Goal: Contribute content: Add original content to the website for others to see

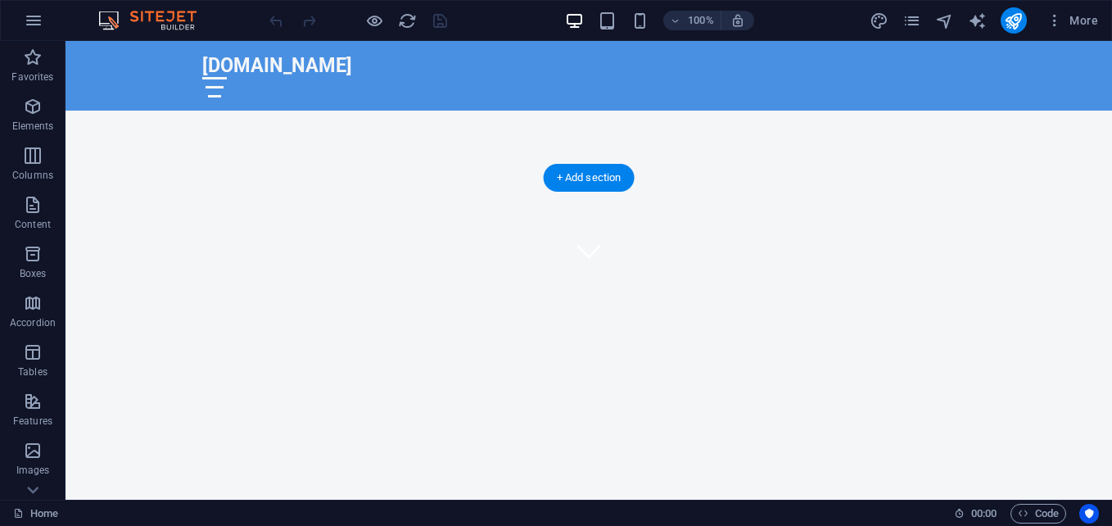
scroll to position [82, 0]
click at [44, 463] on span "Images" at bounding box center [32, 459] width 65 height 39
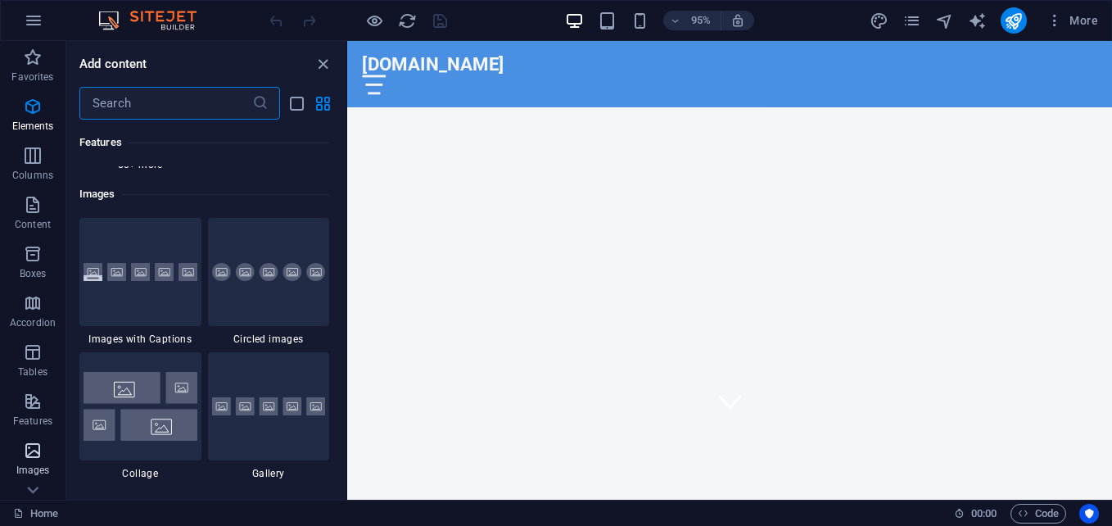
scroll to position [8301, 0]
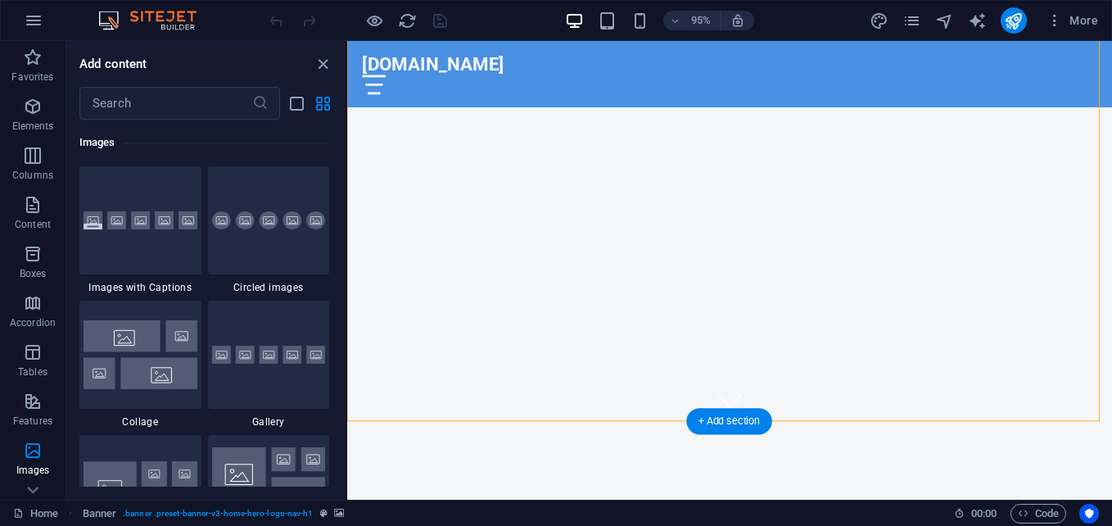
drag, startPoint x: 1052, startPoint y: 306, endPoint x: 778, endPoint y: 318, distance: 274.5
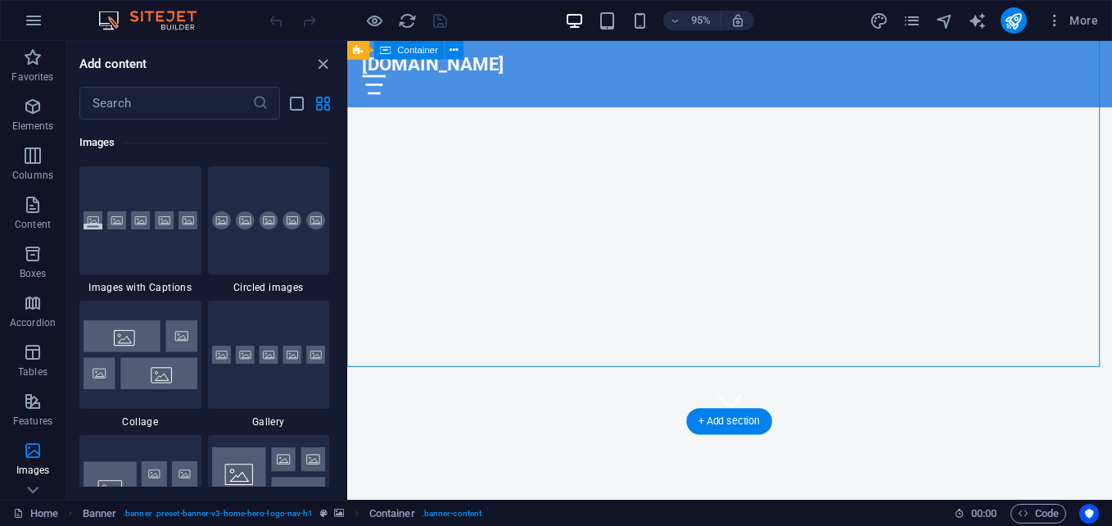
drag, startPoint x: 981, startPoint y: 196, endPoint x: 643, endPoint y: 187, distance: 338.2
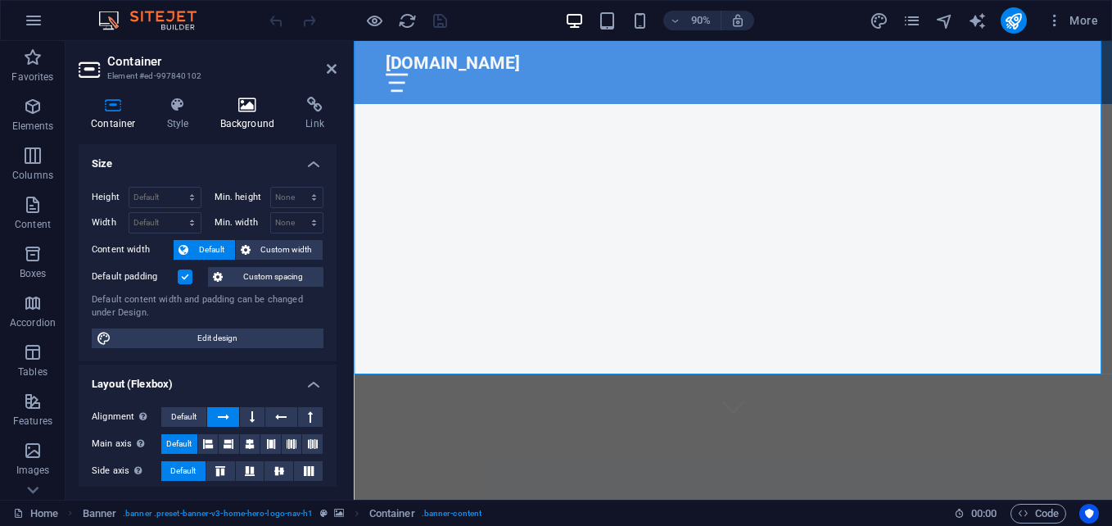
click at [231, 109] on icon at bounding box center [247, 105] width 79 height 16
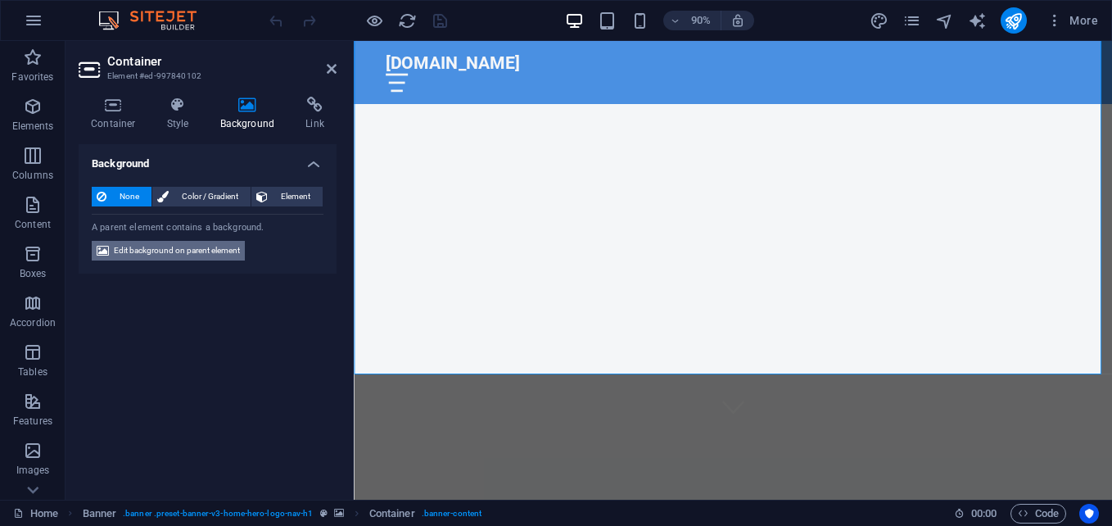
drag, startPoint x: 152, startPoint y: 249, endPoint x: 267, endPoint y: 211, distance: 120.6
click at [152, 249] on span "Edit background on parent element" at bounding box center [177, 251] width 126 height 20
select select "ms"
select select "s"
select select "progressive"
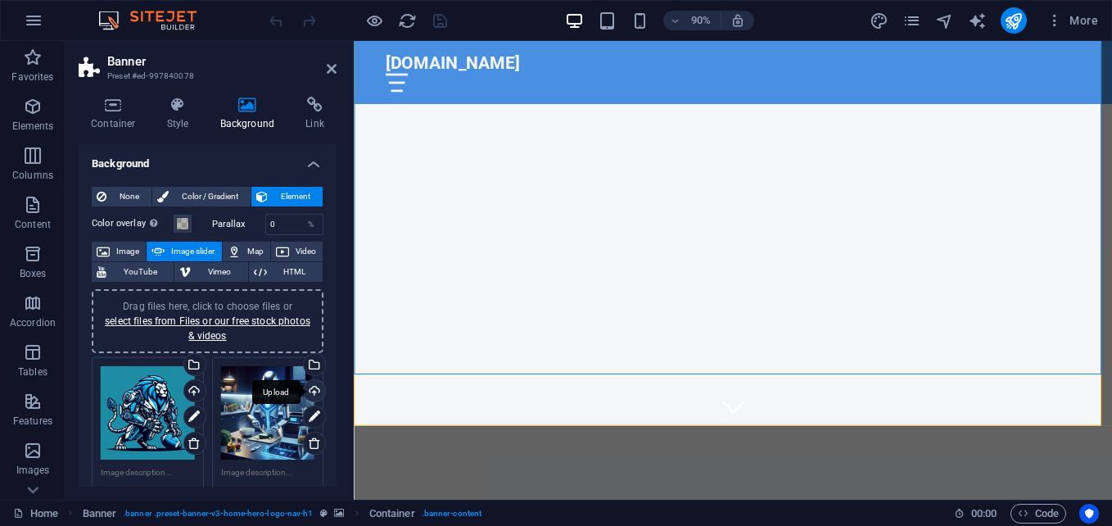
click at [305, 389] on div "Upload" at bounding box center [312, 392] width 25 height 25
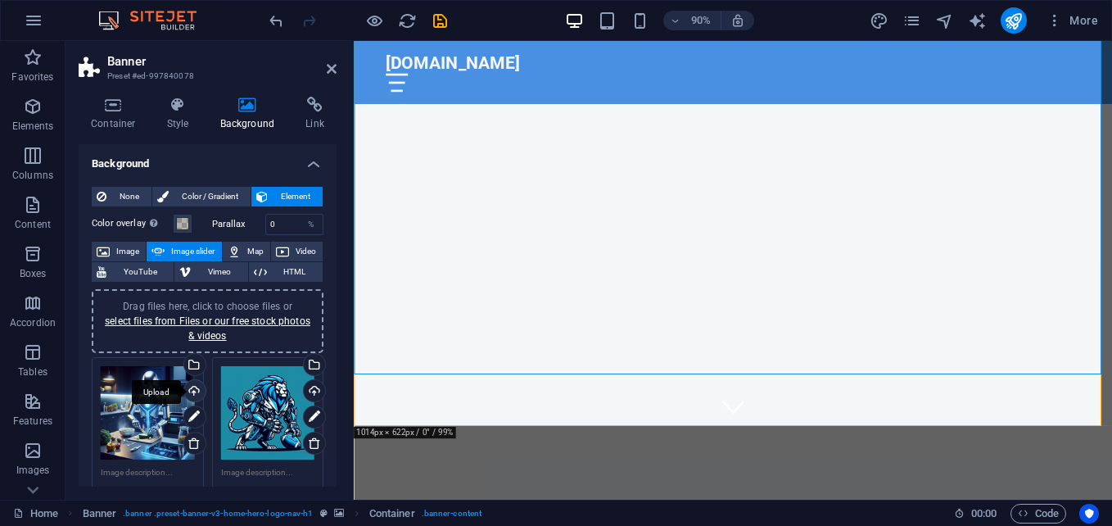
click at [192, 394] on div "Upload" at bounding box center [193, 392] width 25 height 25
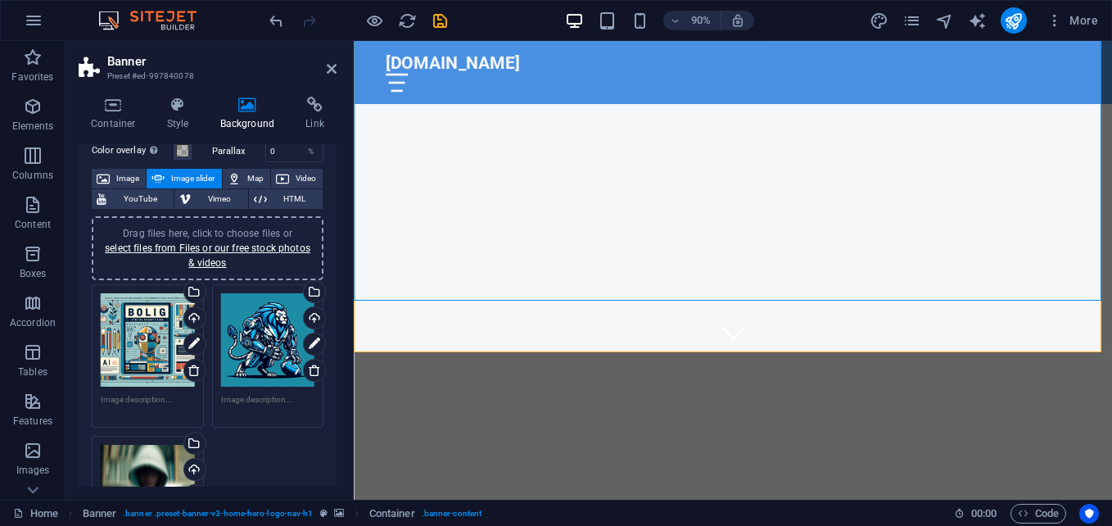
scroll to position [164, 0]
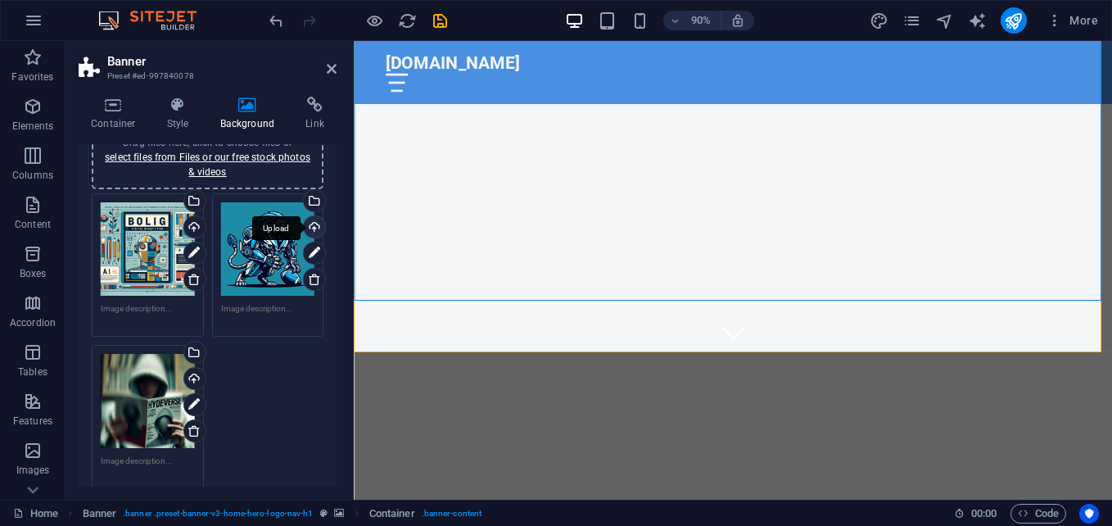
click at [303, 232] on div "Upload" at bounding box center [312, 228] width 25 height 25
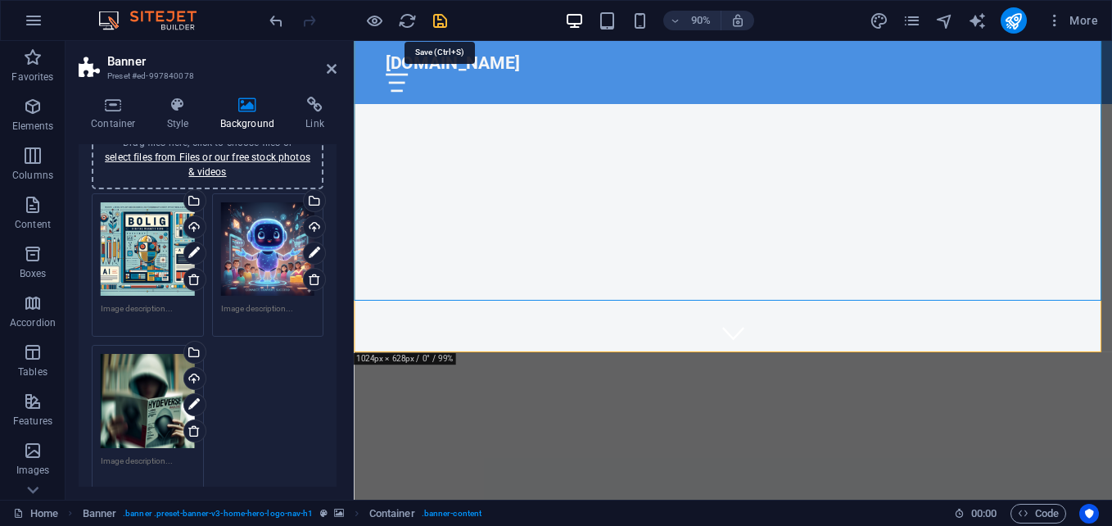
click at [445, 20] on icon "save" at bounding box center [440, 20] width 19 height 19
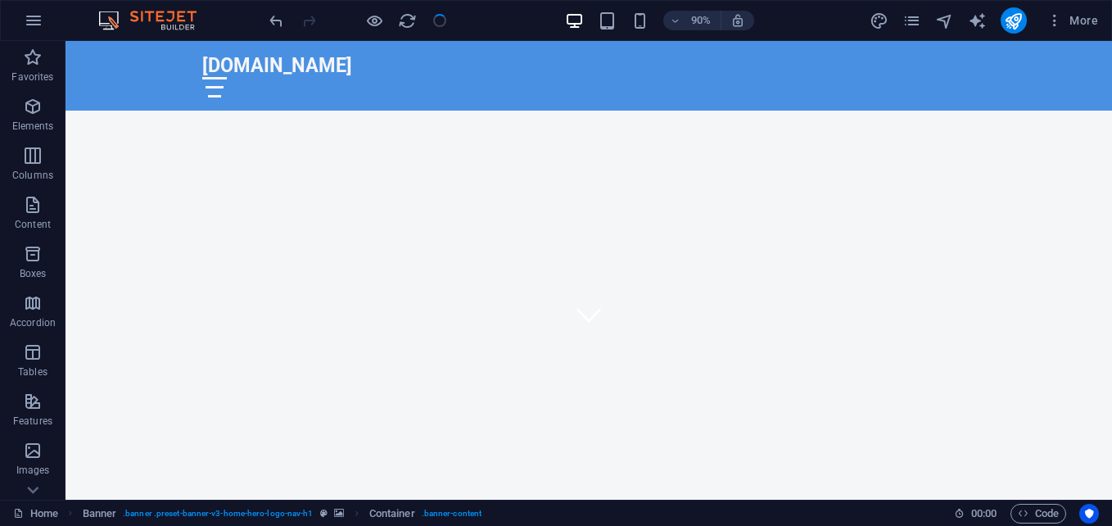
checkbox input "false"
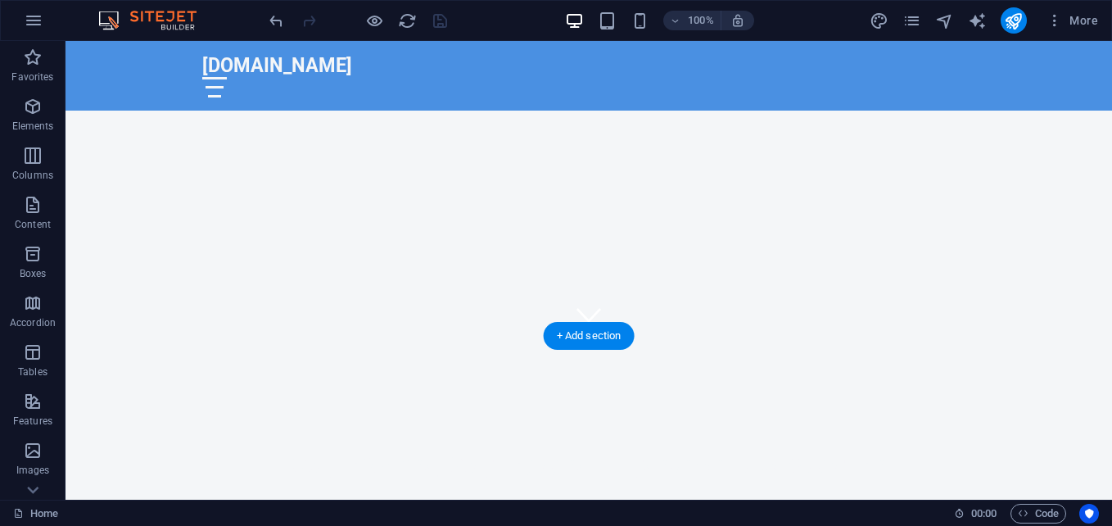
scroll to position [0, 0]
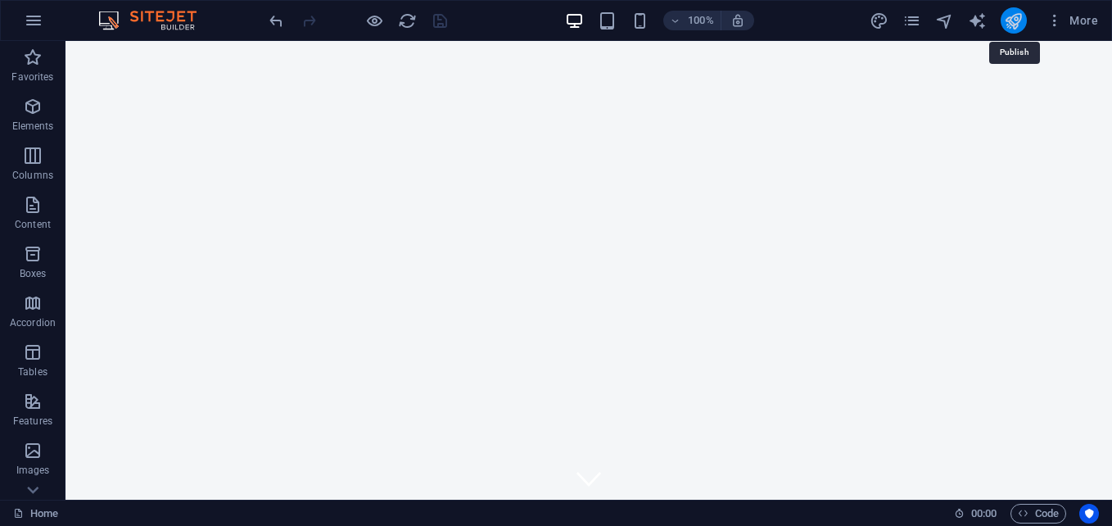
click at [1017, 27] on icon "publish" at bounding box center [1013, 20] width 19 height 19
